Goal: Task Accomplishment & Management: Manage account settings

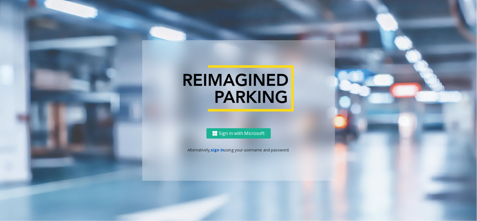
click at [215, 150] on link "sign in" at bounding box center [217, 149] width 13 height 5
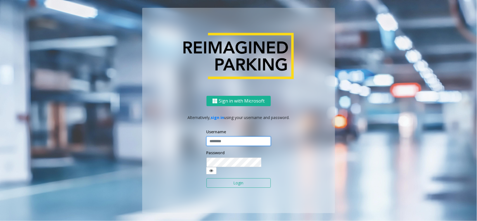
click at [214, 144] on input "text" at bounding box center [239, 142] width 64 height 10
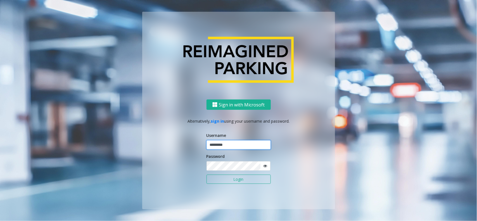
type input "*********"
click at [207, 175] on button "Login" at bounding box center [239, 180] width 64 height 10
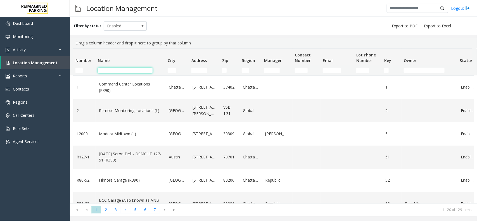
click at [131, 71] on input "Name Filter" at bounding box center [125, 71] width 55 height 6
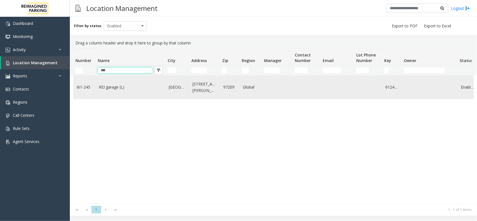
type input "***"
click at [136, 99] on td "REI garage (L)" at bounding box center [131, 87] width 70 height 23
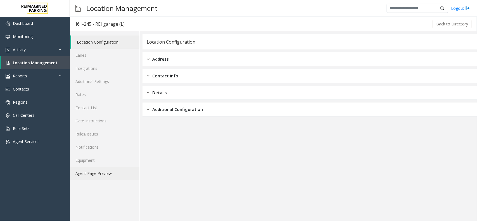
click at [120, 171] on link "Agent Page Preview" at bounding box center [105, 173] width 70 height 13
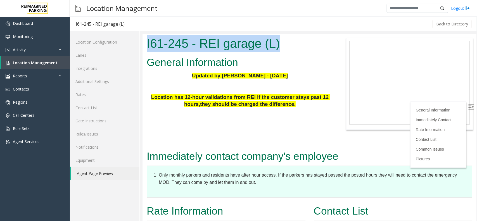
drag, startPoint x: 288, startPoint y: 44, endPoint x: 141, endPoint y: 44, distance: 147.0
click at [142, 44] on html "I61-245 - REI garage (L) General Information Updated by Pranav Babbar - 28th Au…" at bounding box center [309, 127] width 334 height 187
copy h1 "I61-245 - REI garage (L)"
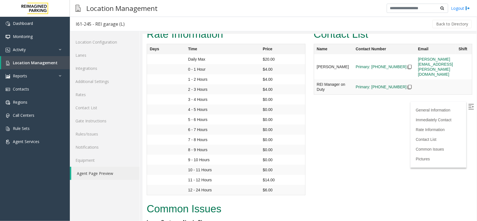
scroll to position [175, 0]
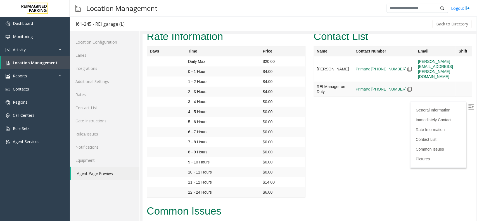
click at [468, 107] on img at bounding box center [471, 107] width 6 height 6
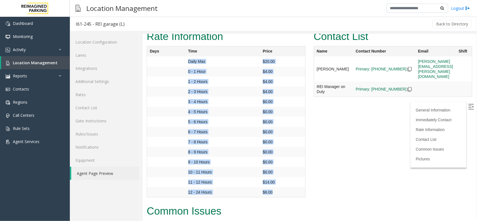
drag, startPoint x: 274, startPoint y: 191, endPoint x: 174, endPoint y: 63, distance: 161.9
click at [174, 63] on tbody "Daily Max $20.00 0 - 1 Hour $4.00 1 - 2 Hours $4.00 2 - 3 Hours $4.00 3 - 4 Hou…" at bounding box center [226, 126] width 158 height 141
copy tbody "Daily Max $20.00 0 - 1 Hour $4.00 1 - 2 Hours $4.00 2 - 3 Hours $4.00 3 - 4 Hou…"
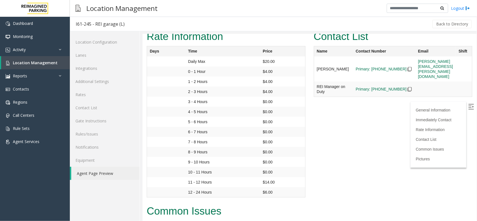
drag, startPoint x: 329, startPoint y: 103, endPoint x: 323, endPoint y: 97, distance: 7.9
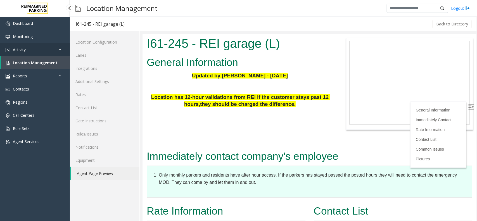
scroll to position [175, 0]
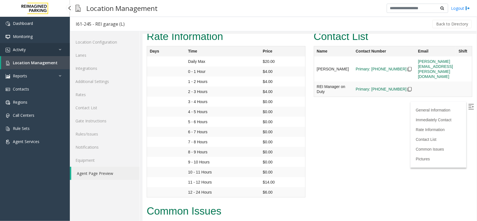
click at [43, 51] on link "Activity" at bounding box center [35, 49] width 70 height 13
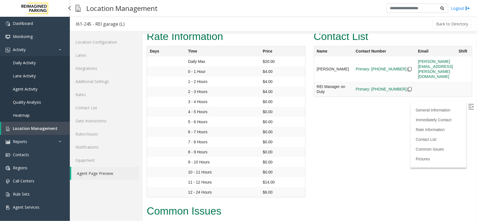
click at [41, 66] on link "Daily Activity" at bounding box center [35, 62] width 70 height 13
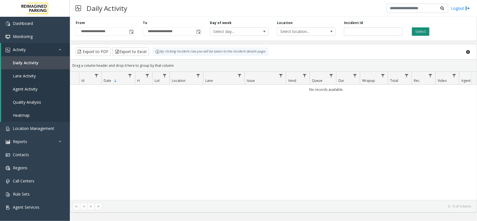
click at [420, 28] on button "Select" at bounding box center [421, 31] width 18 height 8
click at [133, 32] on span "Toggle popup" at bounding box center [131, 32] width 4 height 4
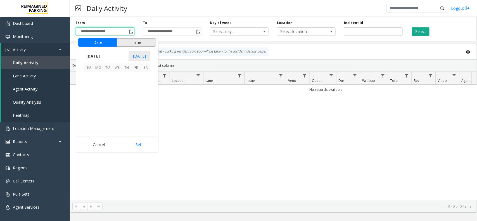
scroll to position [100204, 0]
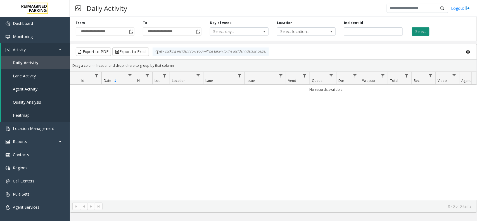
click at [418, 32] on button "Select" at bounding box center [421, 31] width 18 height 8
click at [129, 31] on span "Toggle popup" at bounding box center [131, 32] width 4 height 4
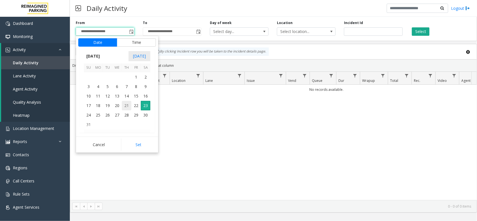
click at [130, 108] on span "21" at bounding box center [127, 106] width 10 height 10
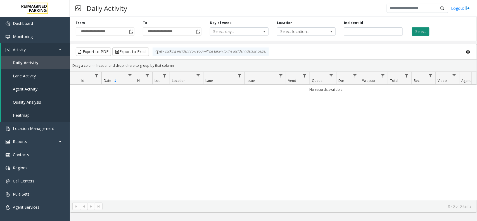
click at [415, 31] on button "Select" at bounding box center [421, 31] width 18 height 8
click at [129, 31] on span "Toggle popup" at bounding box center [131, 32] width 4 height 4
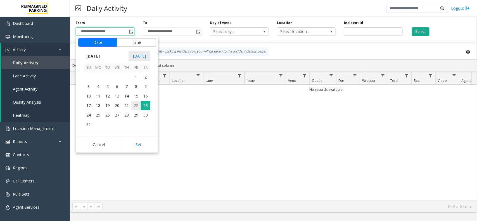
click at [140, 106] on span "22" at bounding box center [136, 106] width 10 height 10
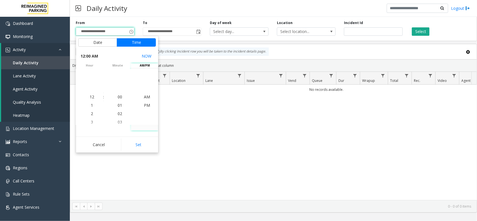
drag, startPoint x: 142, startPoint y: 142, endPoint x: 196, endPoint y: 130, distance: 55.8
click at [144, 143] on button "Set" at bounding box center [138, 145] width 35 height 12
type input "**********"
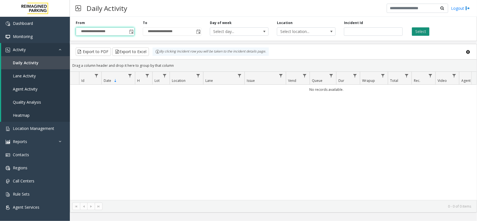
click at [418, 31] on button "Select" at bounding box center [421, 31] width 18 height 8
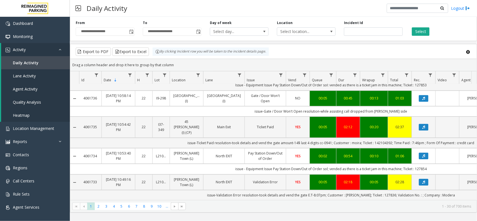
scroll to position [800, 0]
click at [97, 206] on span "2" at bounding box center [99, 207] width 8 height 8
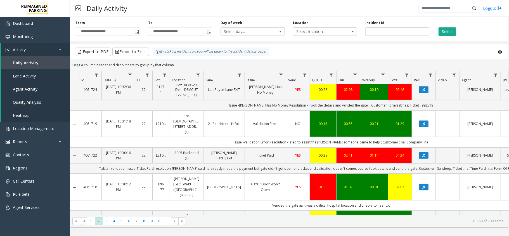
scroll to position [283, 0]
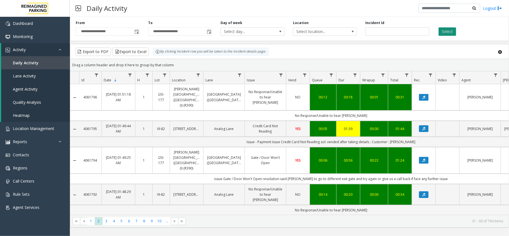
click at [446, 29] on button "Select" at bounding box center [448, 31] width 18 height 8
